Goal: Task Accomplishment & Management: Manage account settings

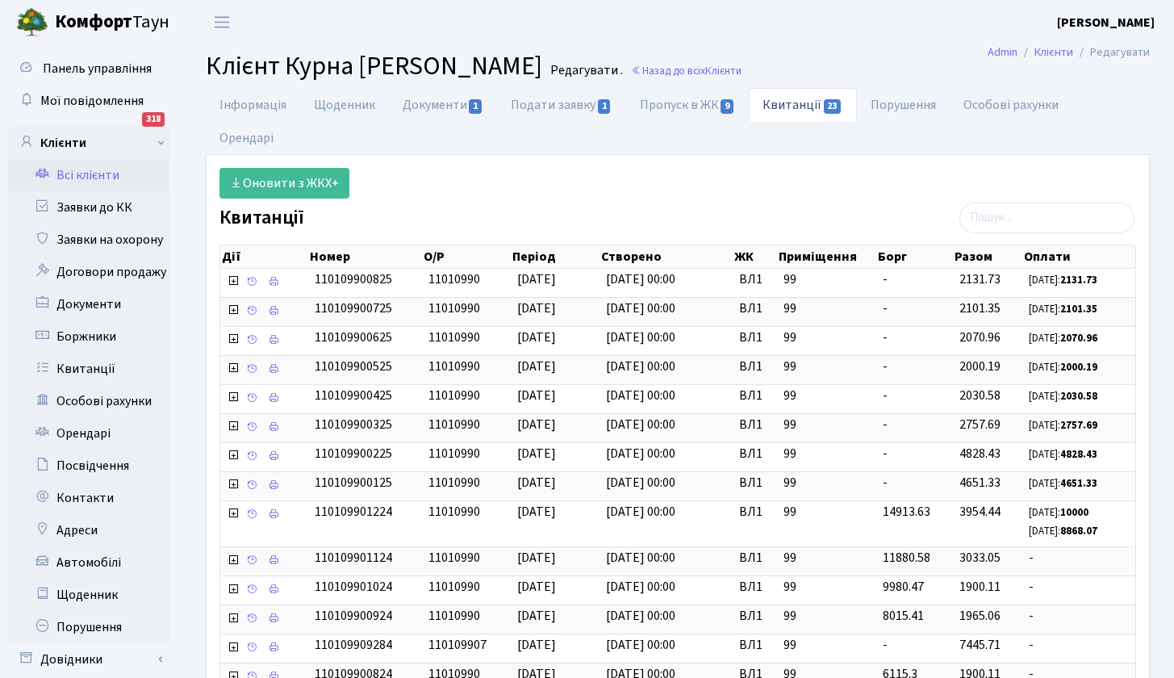
click at [103, 181] on link "Всі клієнти" at bounding box center [88, 175] width 161 height 32
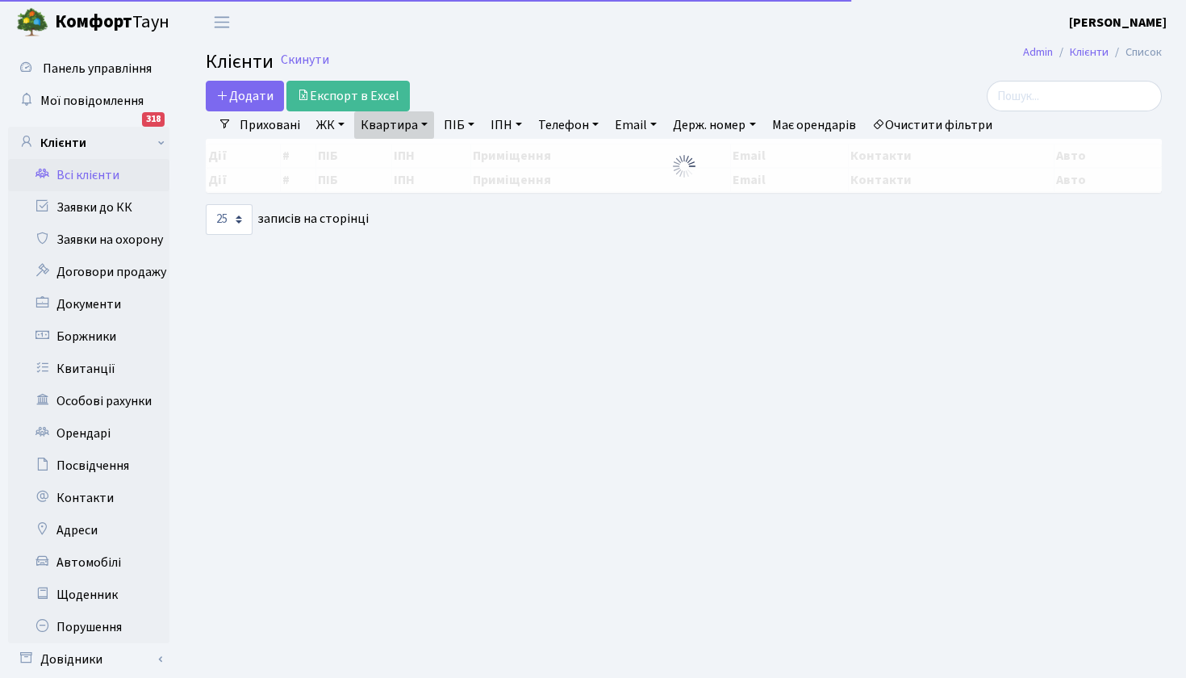
select select "25"
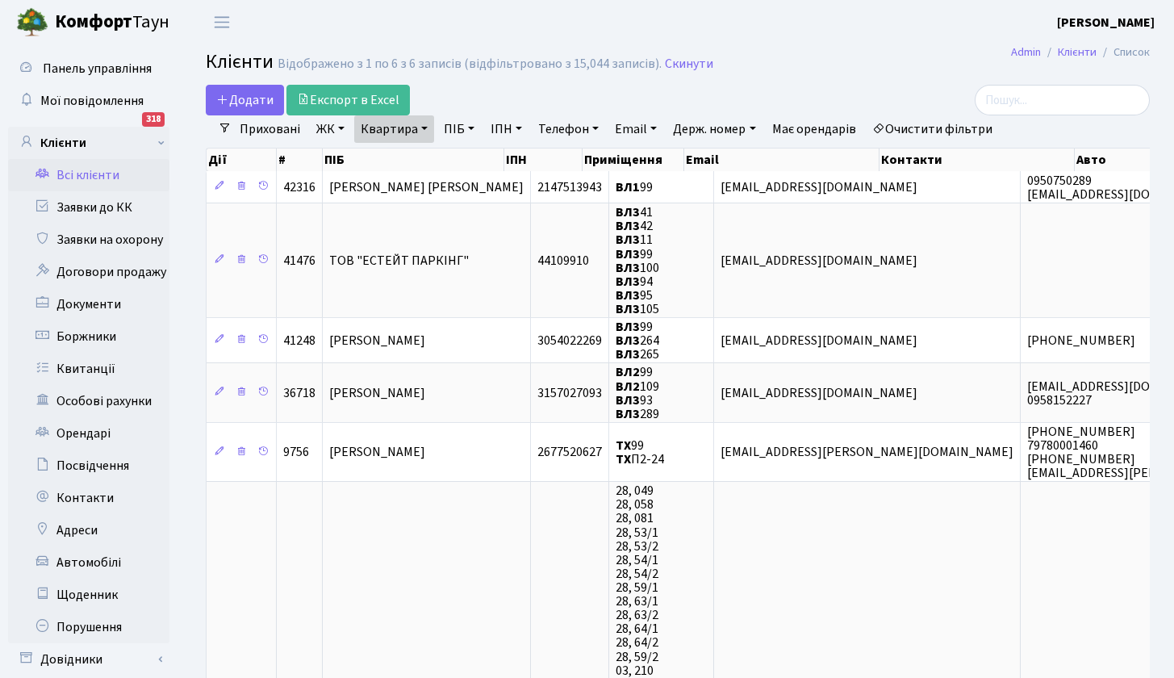
click at [426, 130] on link "Квартира" at bounding box center [394, 128] width 80 height 27
type input "192"
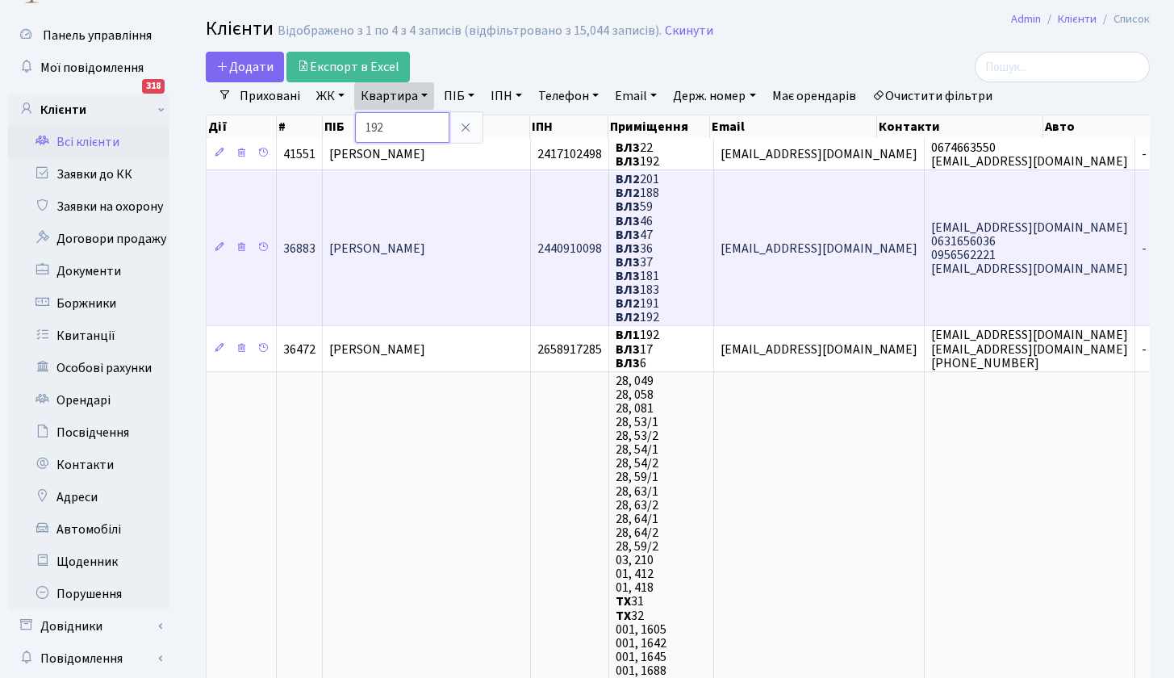
scroll to position [97, 0]
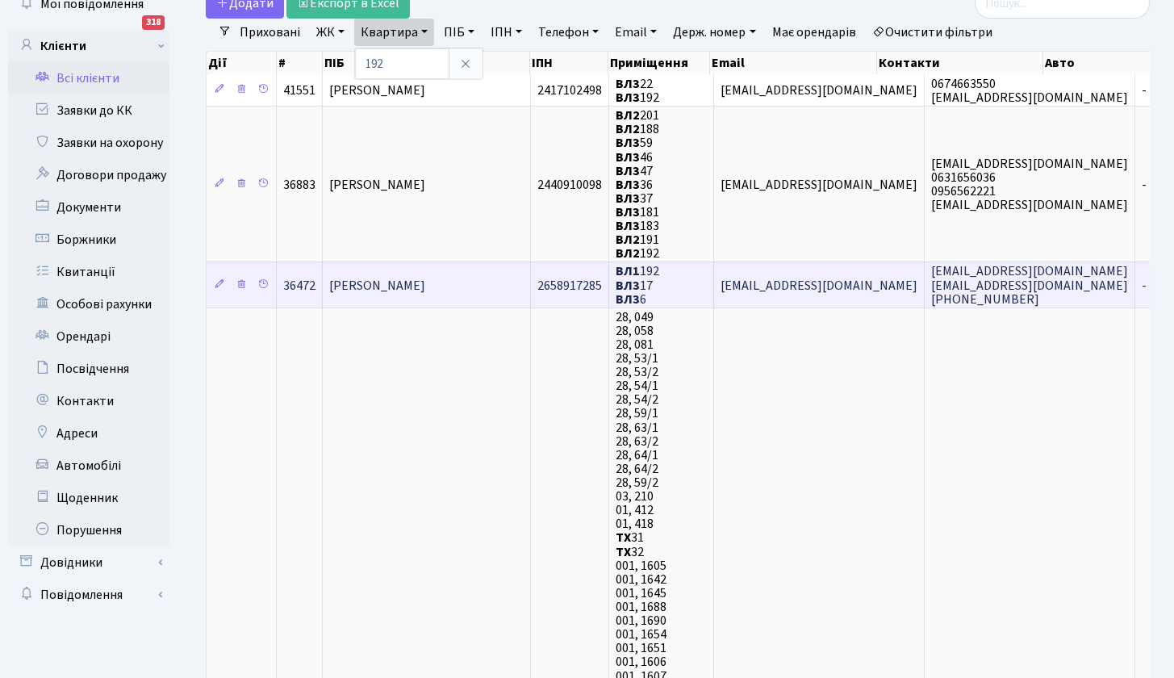
click at [400, 285] on span "Левицька Ганна Вікторівна" at bounding box center [377, 286] width 96 height 18
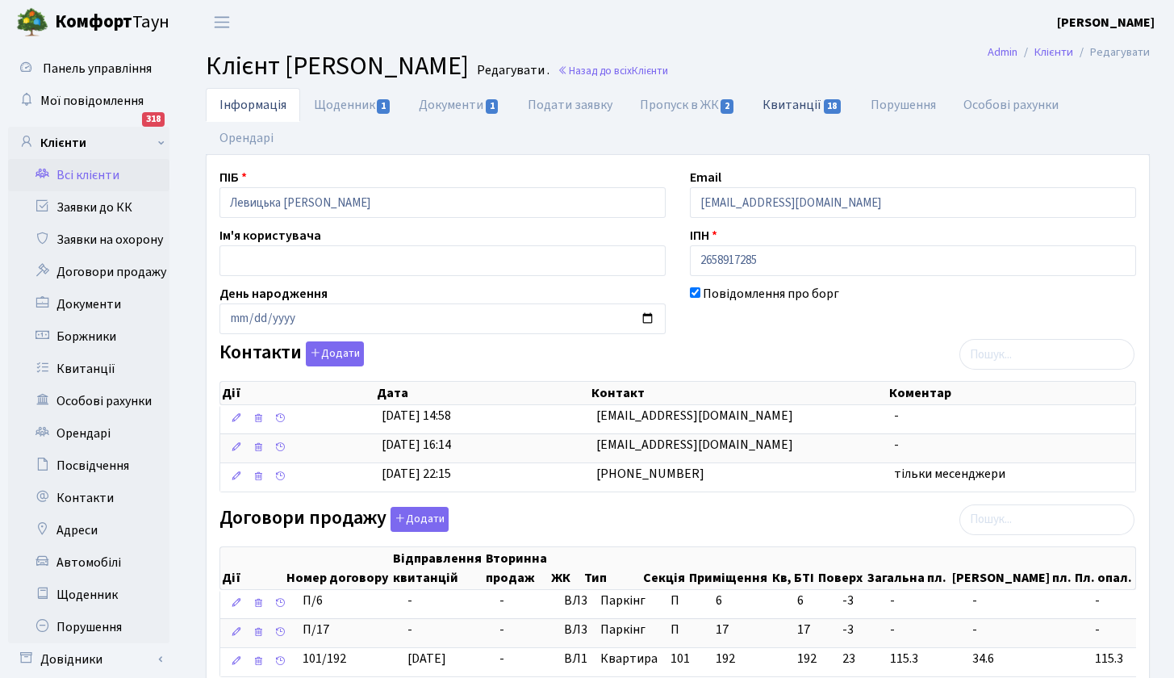
click at [793, 92] on link "Квитанції 18" at bounding box center [802, 104] width 107 height 33
select select "25"
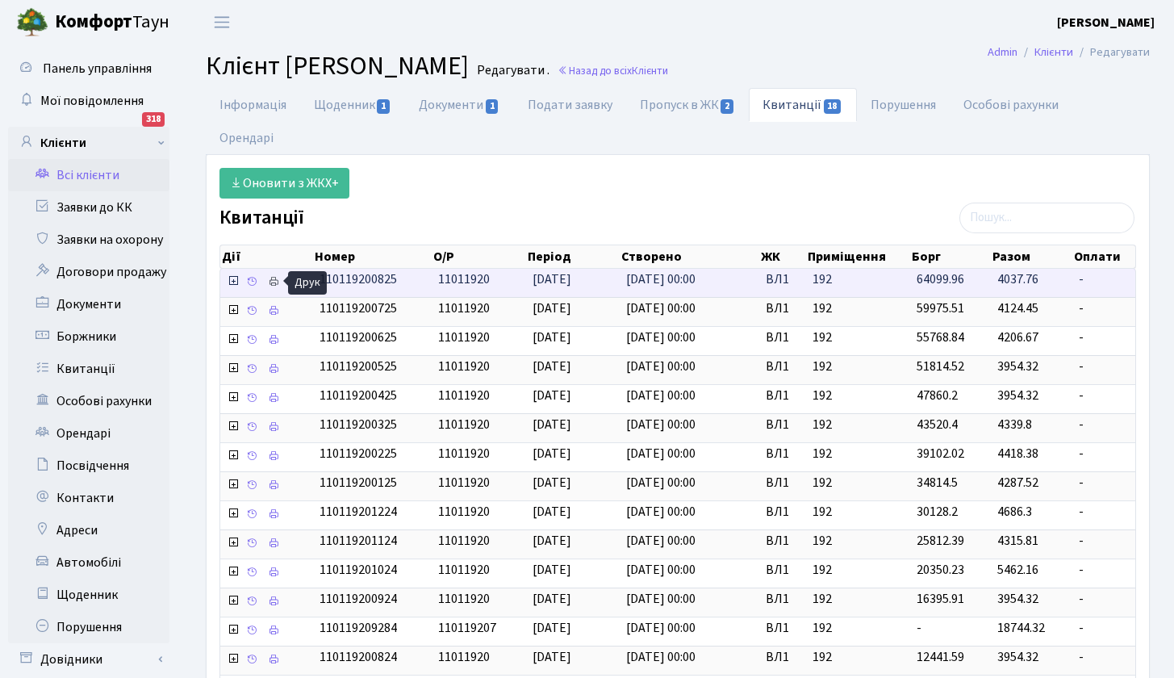
click at [276, 282] on icon at bounding box center [273, 281] width 11 height 11
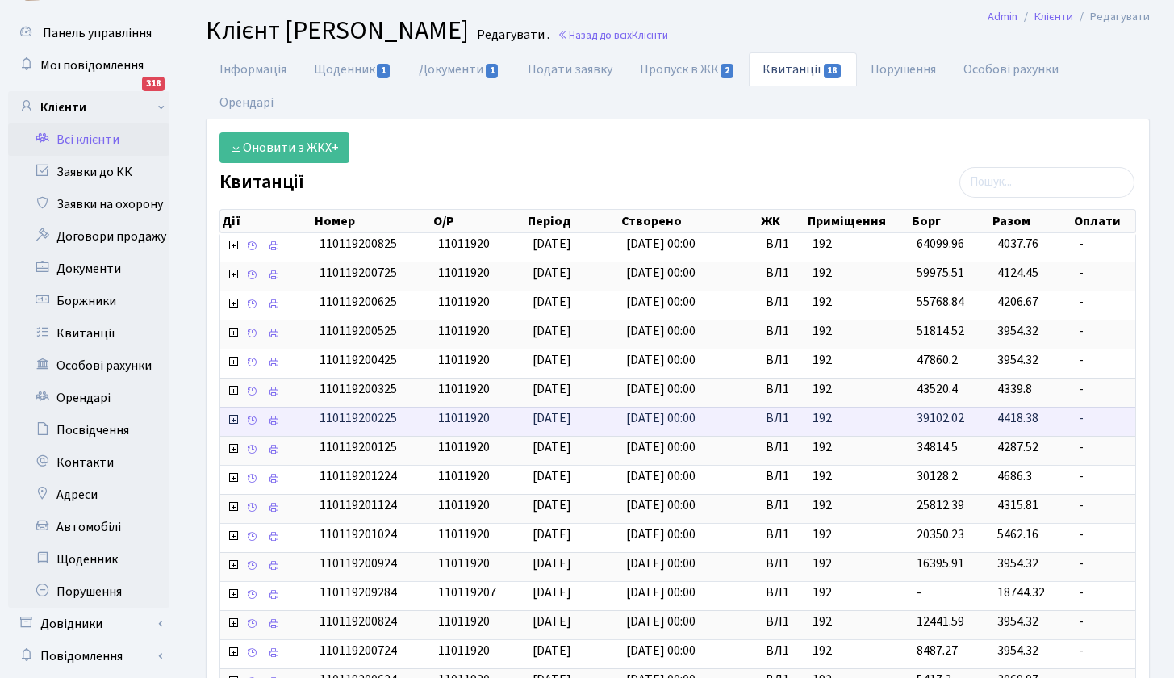
scroll to position [19, 0]
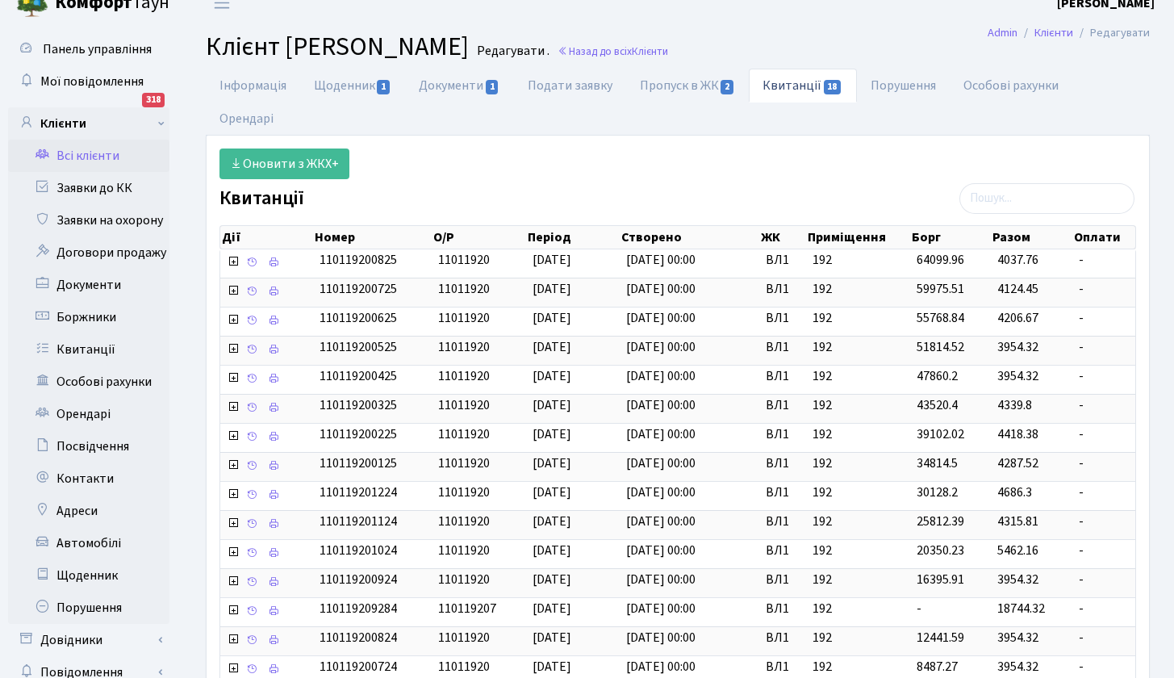
click at [105, 163] on link "Всі клієнти" at bounding box center [88, 156] width 161 height 32
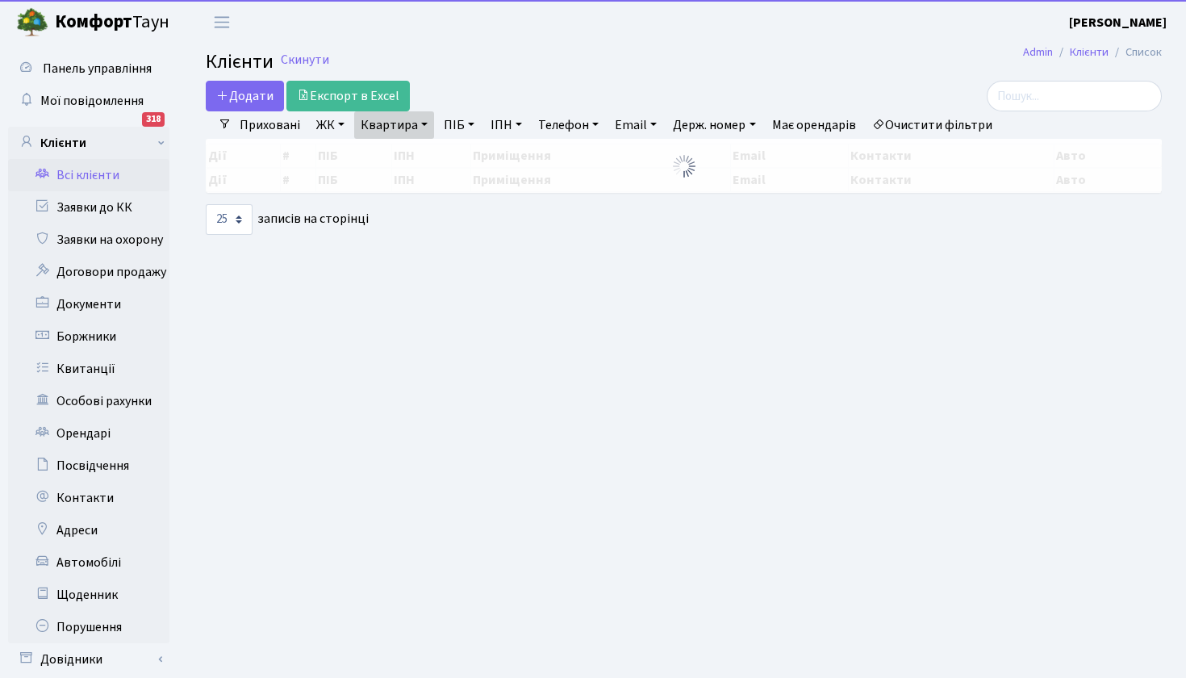
select select "25"
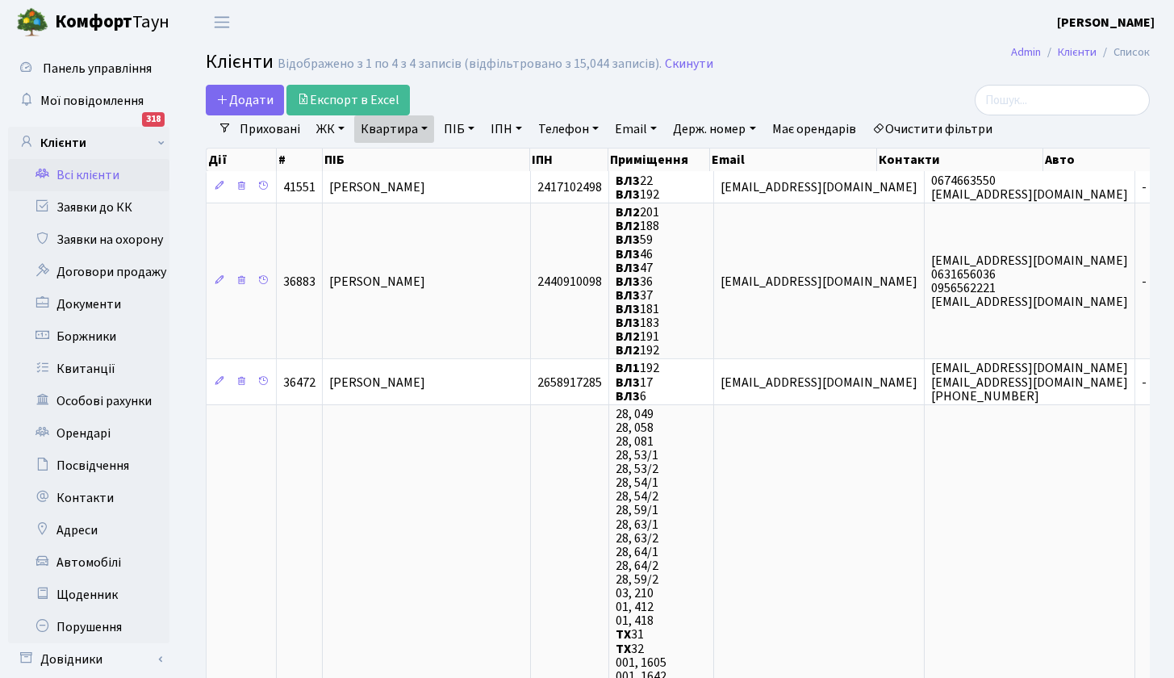
click at [428, 129] on link "Квартира" at bounding box center [394, 128] width 80 height 27
type input "61"
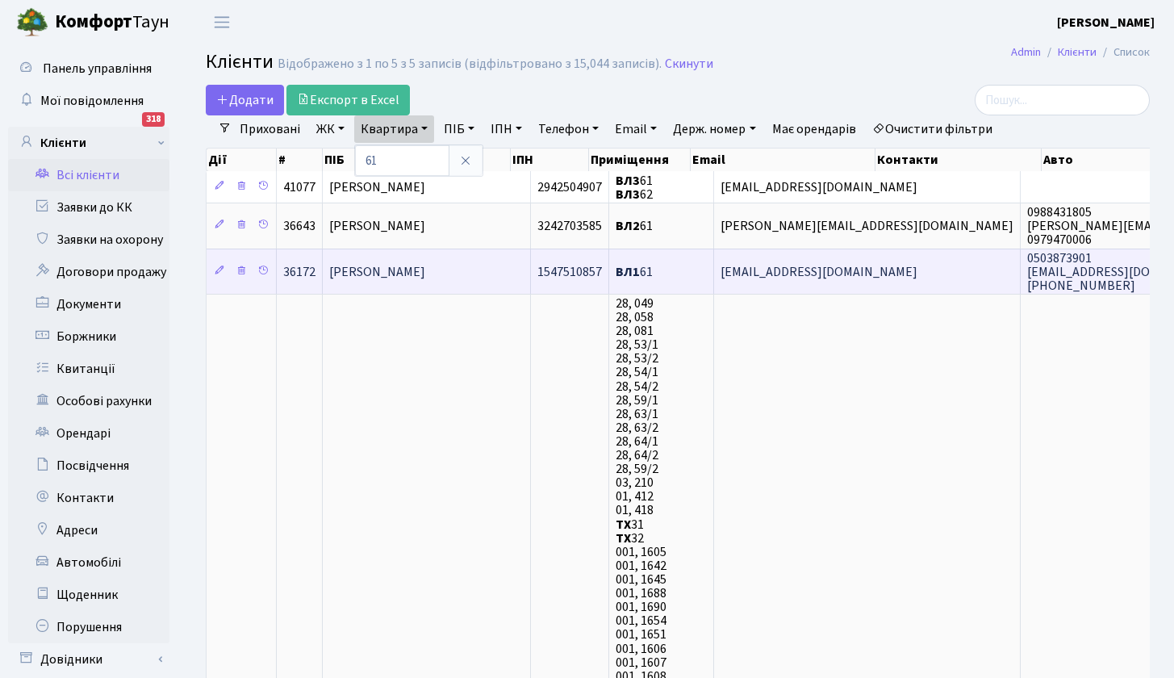
click at [399, 273] on span "[PERSON_NAME]" at bounding box center [377, 272] width 96 height 18
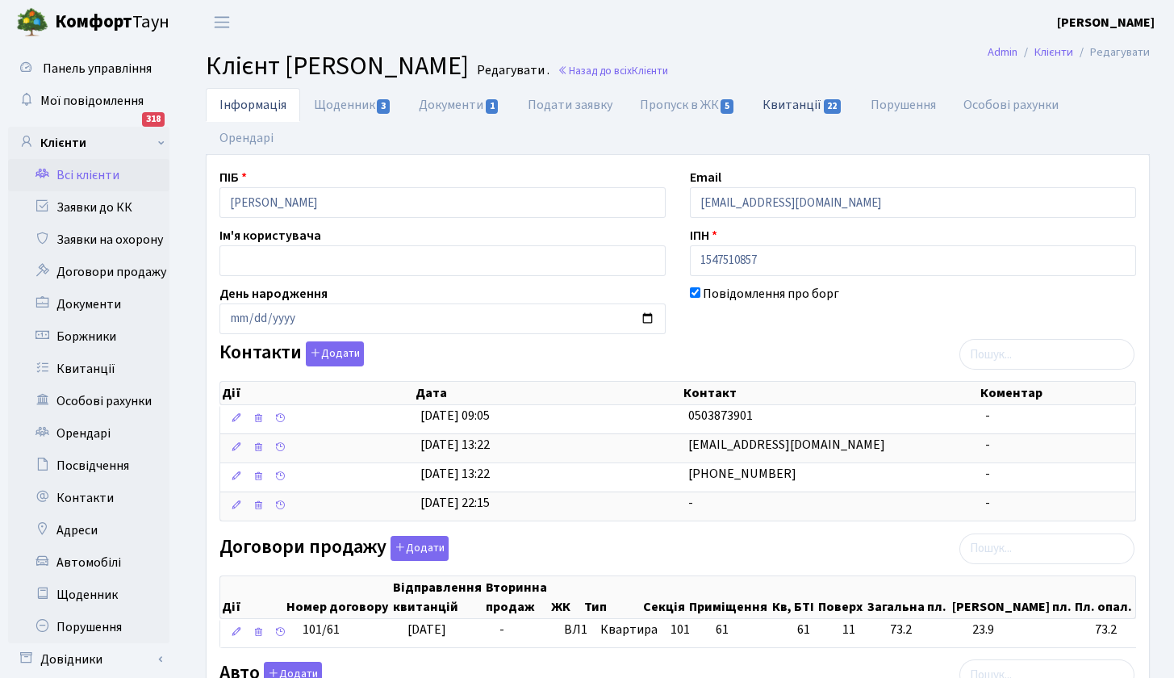
click at [806, 102] on link "Квитанції 22" at bounding box center [802, 104] width 107 height 33
select select "25"
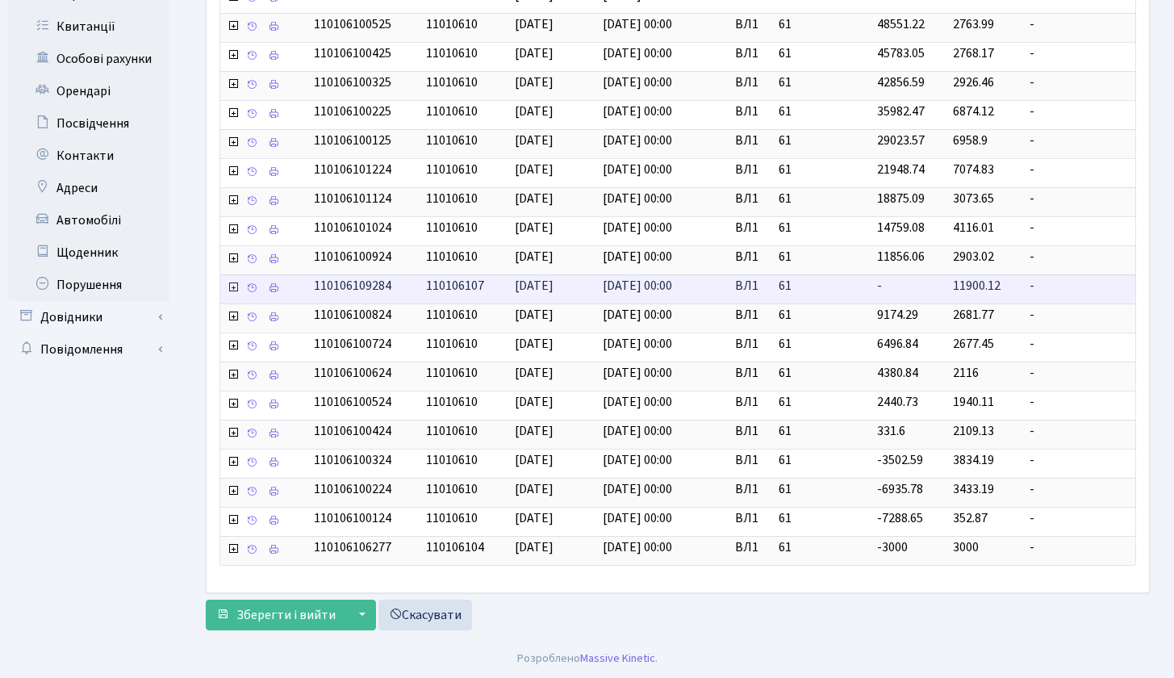
scroll to position [27, 0]
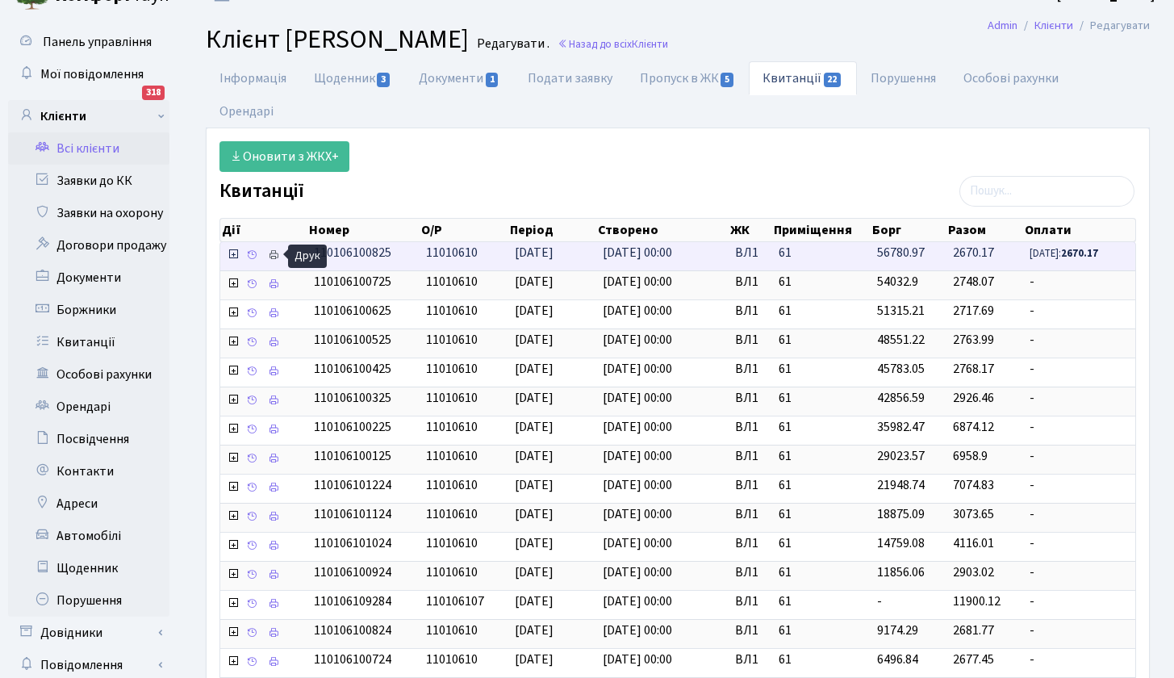
click at [271, 249] on icon at bounding box center [273, 254] width 11 height 11
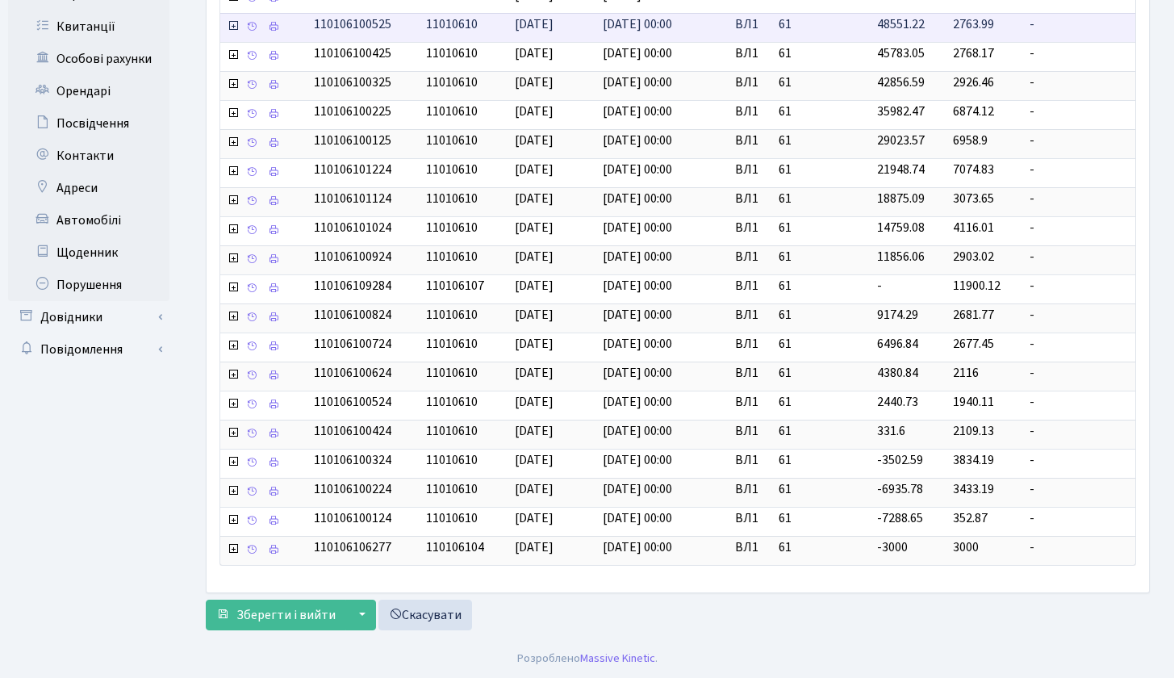
scroll to position [0, 0]
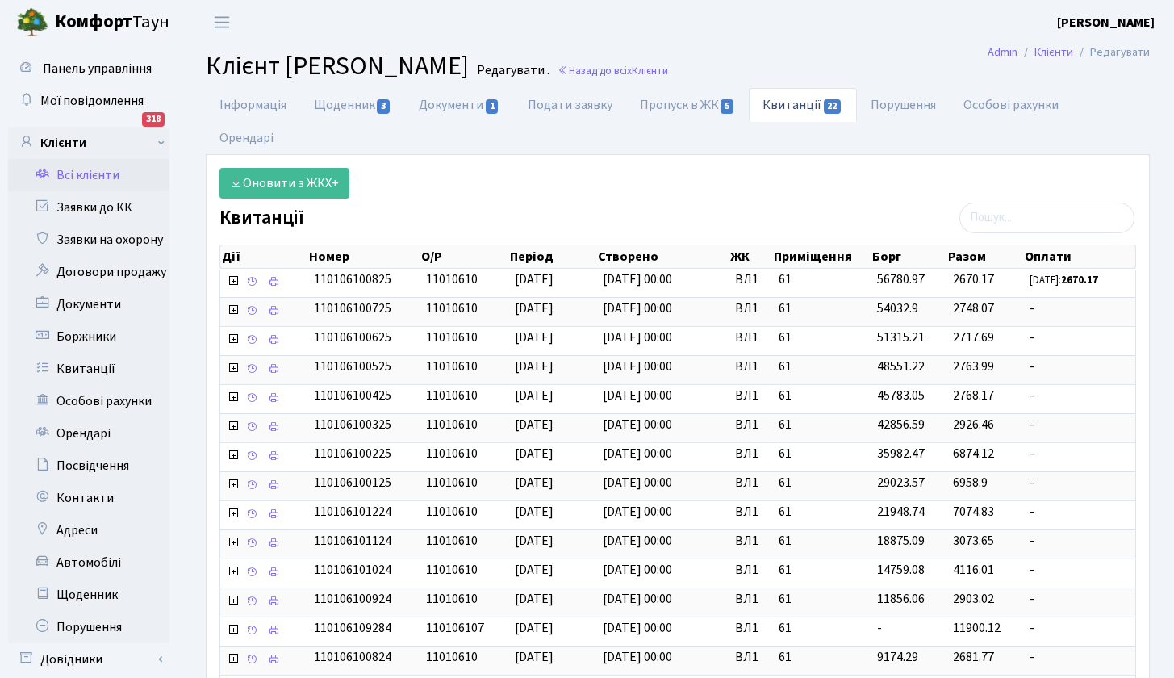
click at [93, 175] on link "Всі клієнти" at bounding box center [88, 175] width 161 height 32
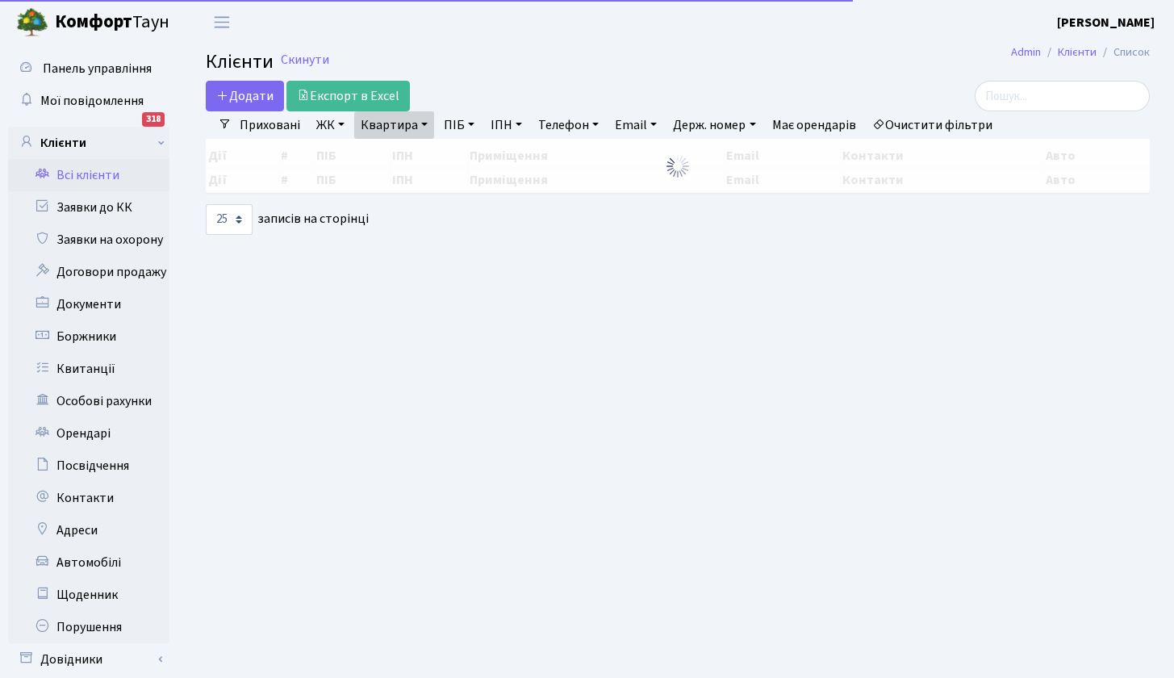
select select "25"
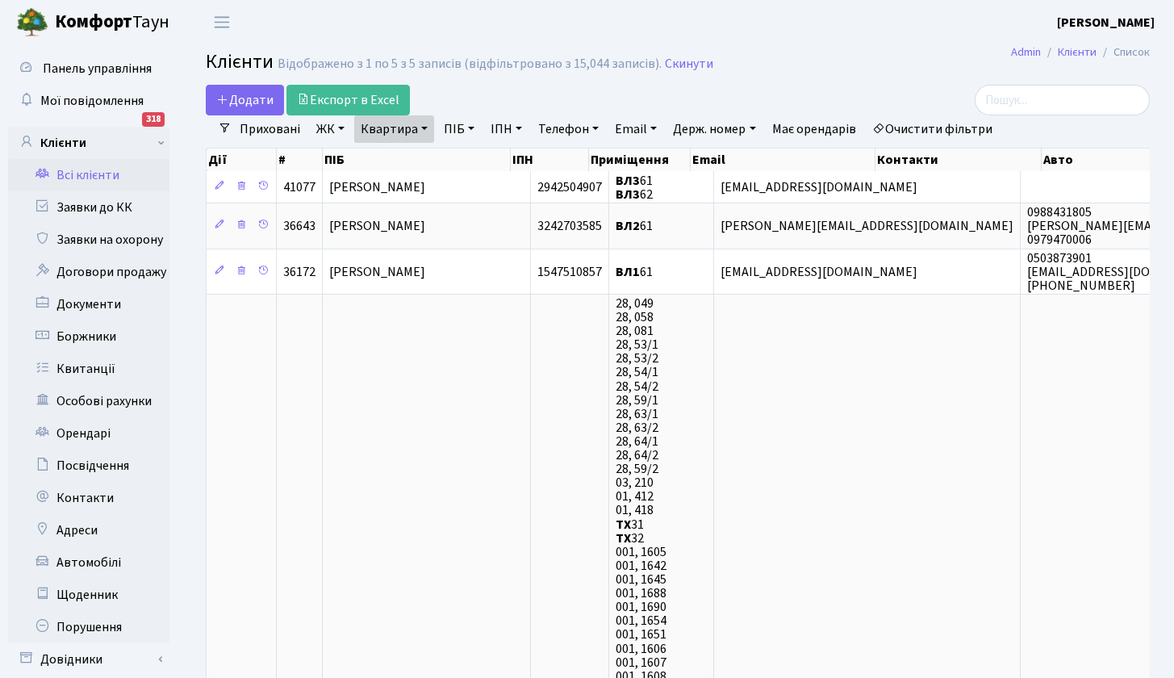
click at [378, 122] on link "Квартира" at bounding box center [394, 128] width 80 height 27
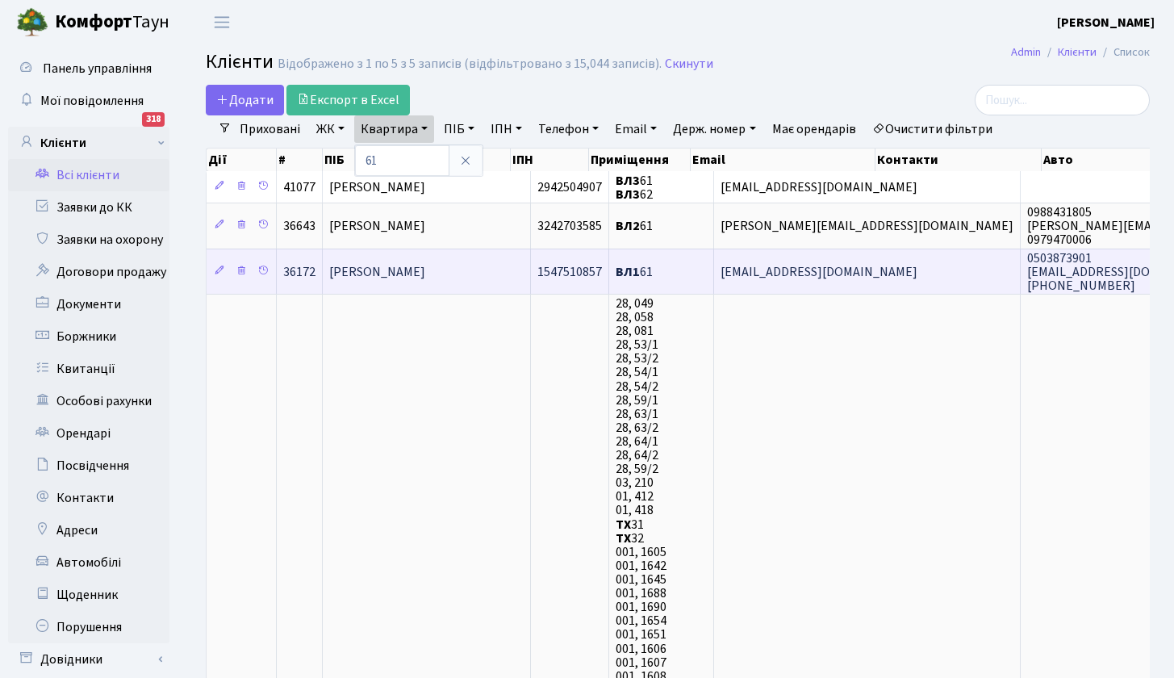
click at [417, 275] on span "[PERSON_NAME]" at bounding box center [377, 272] width 96 height 18
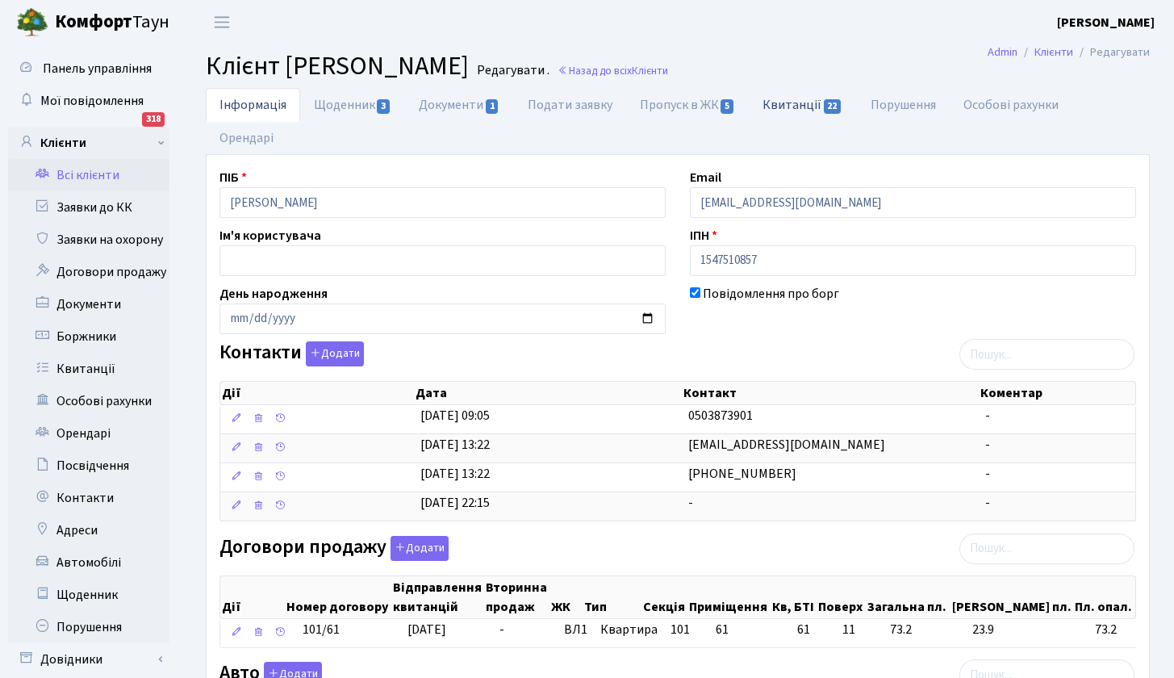
click at [813, 98] on link "Квитанції 22" at bounding box center [802, 104] width 107 height 33
select select "25"
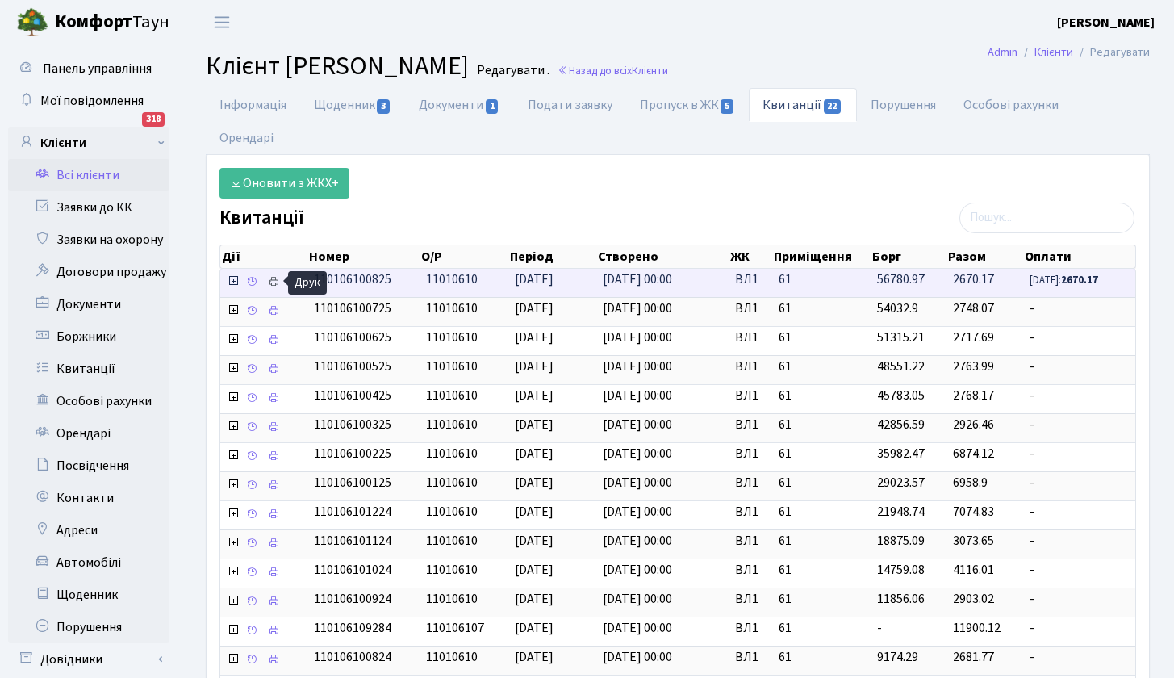
click at [277, 280] on icon at bounding box center [273, 281] width 11 height 11
